Goal: Find specific page/section: Find specific page/section

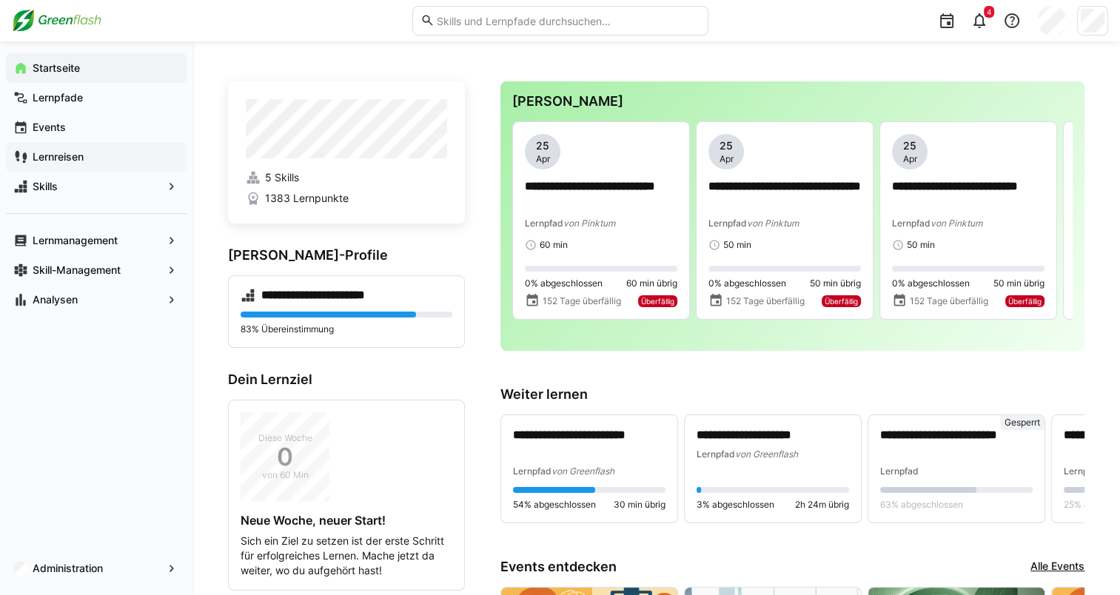
click at [0, 0] on app-navigation-label "Lernreisen" at bounding box center [0, 0] width 0 height 0
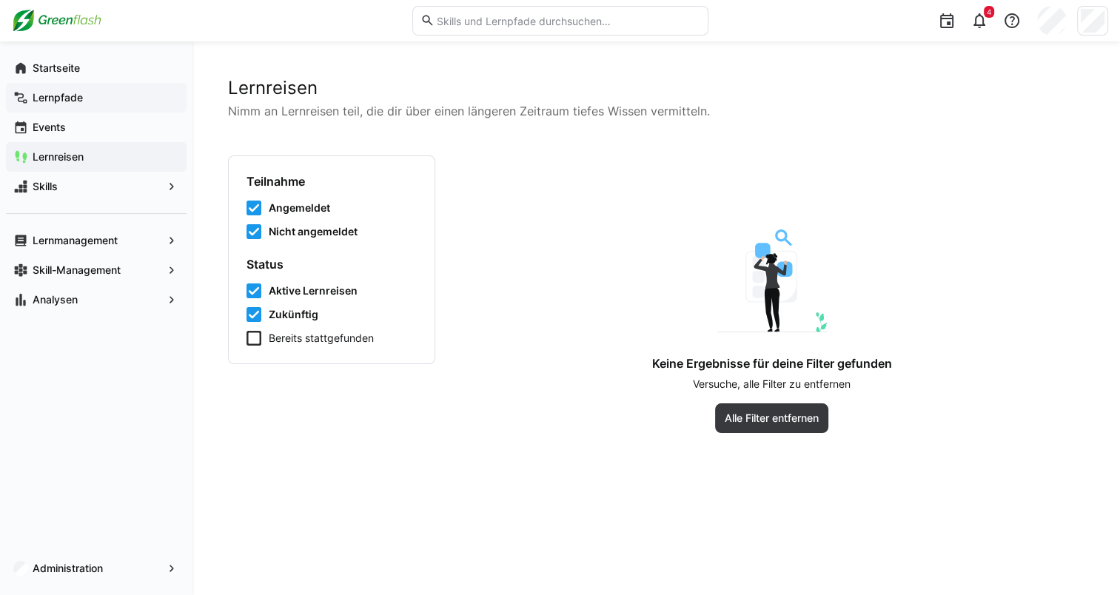
click at [0, 0] on app-navigation-label "Lernpfade" at bounding box center [0, 0] width 0 height 0
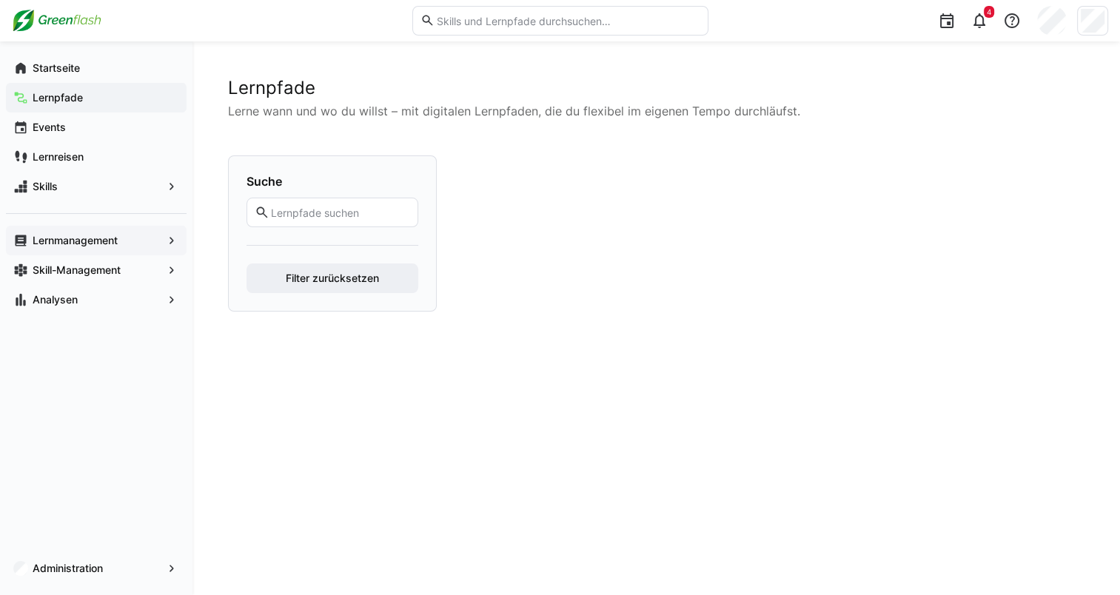
click at [0, 0] on app-navigation-label "Lernmanagement" at bounding box center [0, 0] width 0 height 0
click at [144, 238] on span "Lernmanagement" at bounding box center [96, 240] width 132 height 15
click at [0, 0] on app-navigation-label "Lernmanagement" at bounding box center [0, 0] width 0 height 0
